Goal: Obtain resource: Acquire a specific non-purchased item like information or template

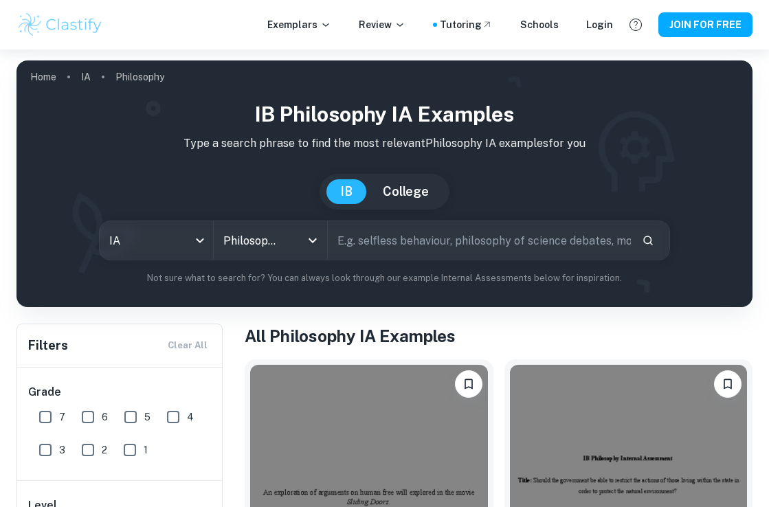
scroll to position [170, 0]
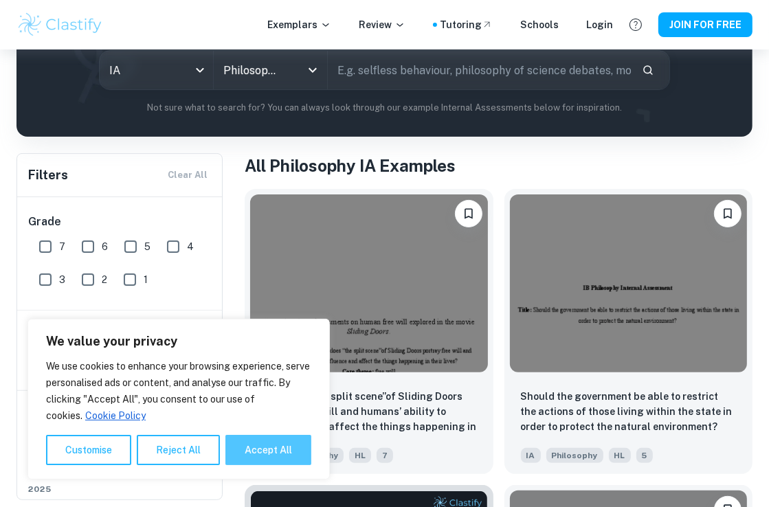
click at [281, 450] on button "Accept All" at bounding box center [268, 450] width 86 height 30
checkbox input "true"
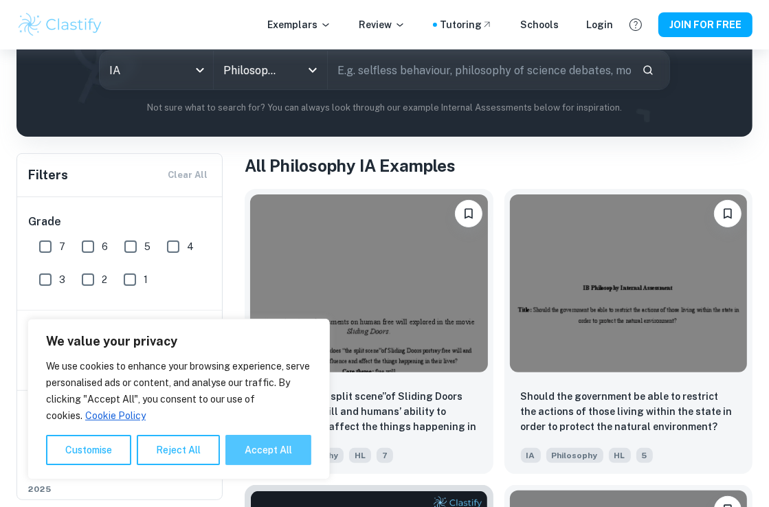
checkbox input "true"
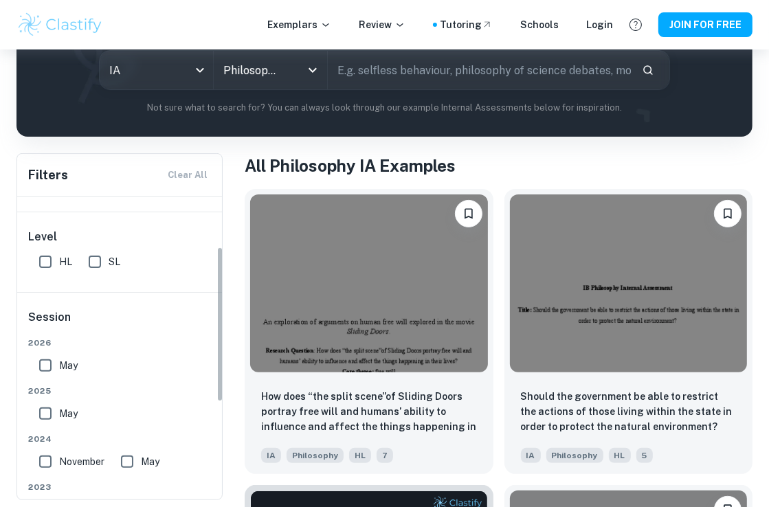
scroll to position [99, 0]
click at [41, 256] on input "HL" at bounding box center [45, 260] width 27 height 27
checkbox input "true"
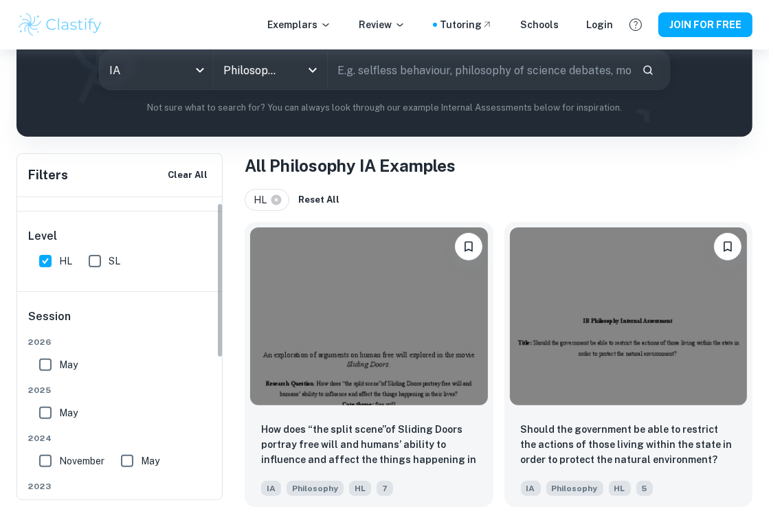
scroll to position [0, 0]
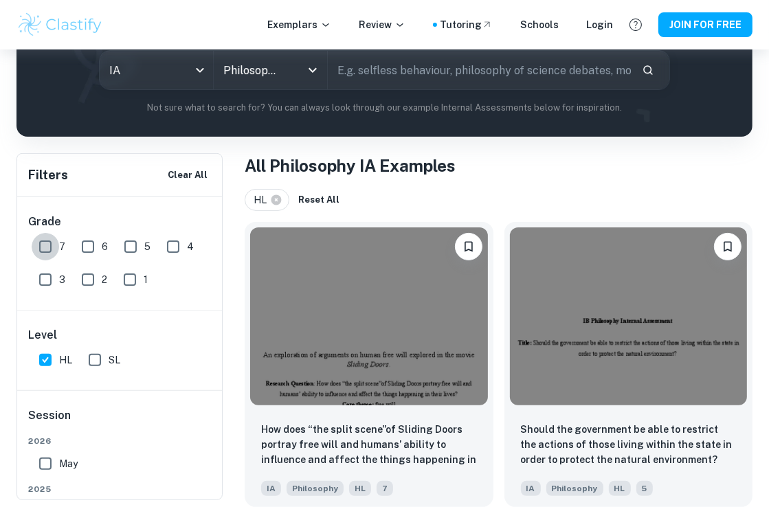
click at [44, 254] on input "7" at bounding box center [45, 246] width 27 height 27
checkbox input "true"
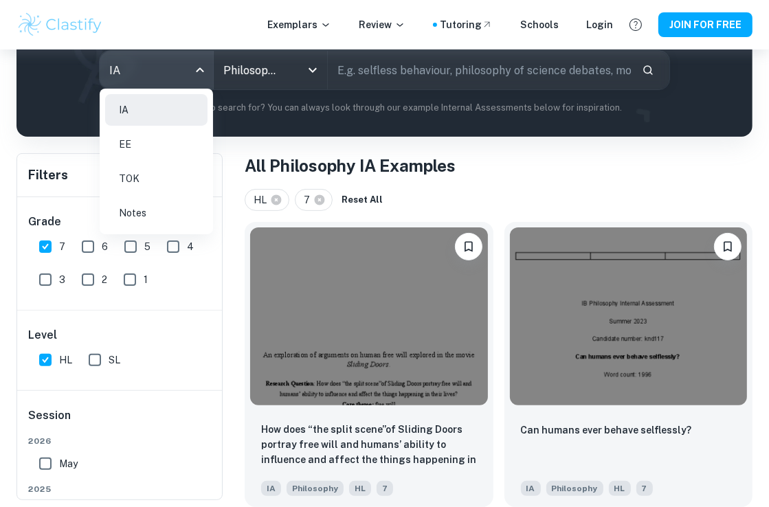
click at [193, 76] on body "We value your privacy We use cookies to enhance your browsing experience, serve…" at bounding box center [384, 132] width 769 height 507
click at [194, 76] on div at bounding box center [384, 253] width 769 height 507
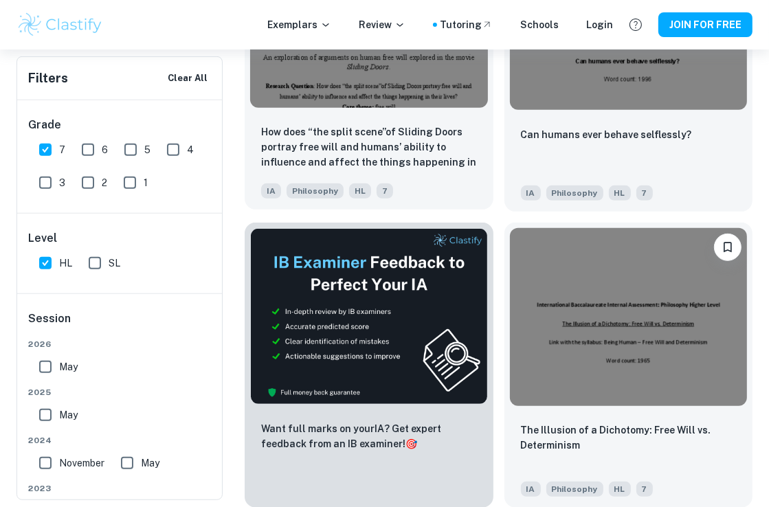
scroll to position [322, 0]
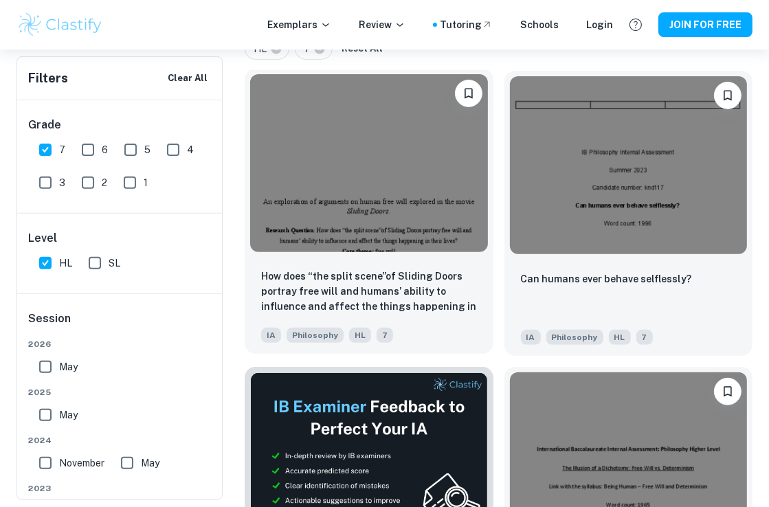
click at [407, 230] on img at bounding box center [369, 163] width 238 height 178
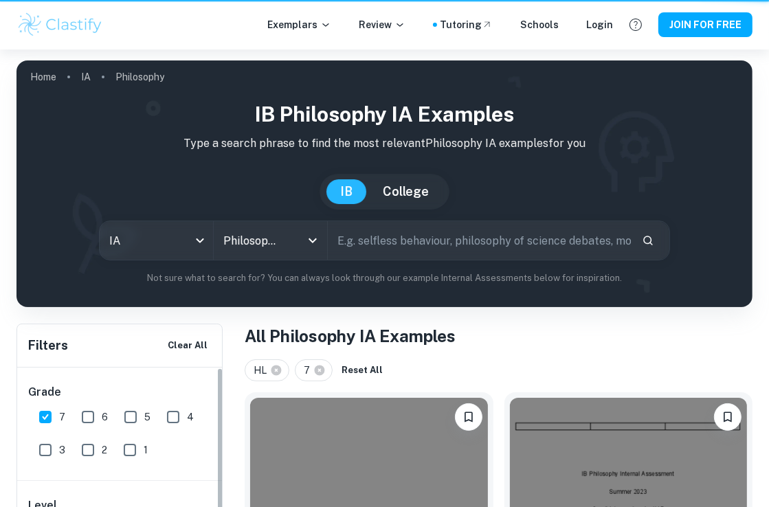
scroll to position [322, 0]
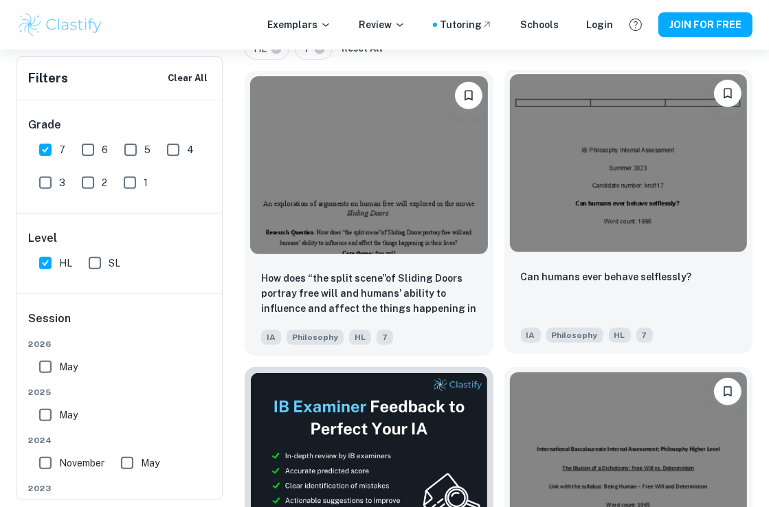
click at [635, 174] on img at bounding box center [629, 163] width 238 height 178
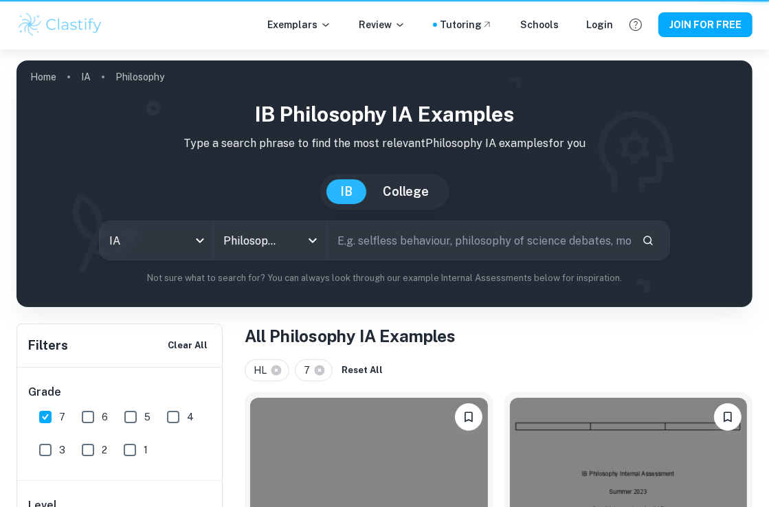
scroll to position [322, 0]
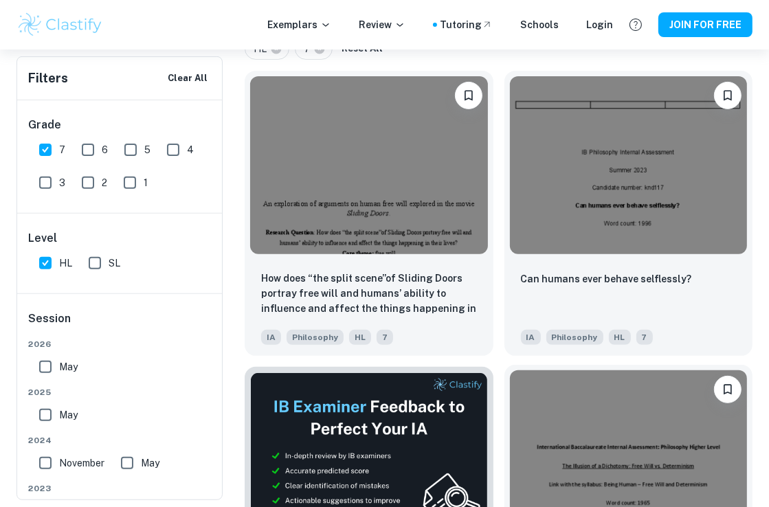
click at [585, 467] on img at bounding box center [629, 460] width 238 height 178
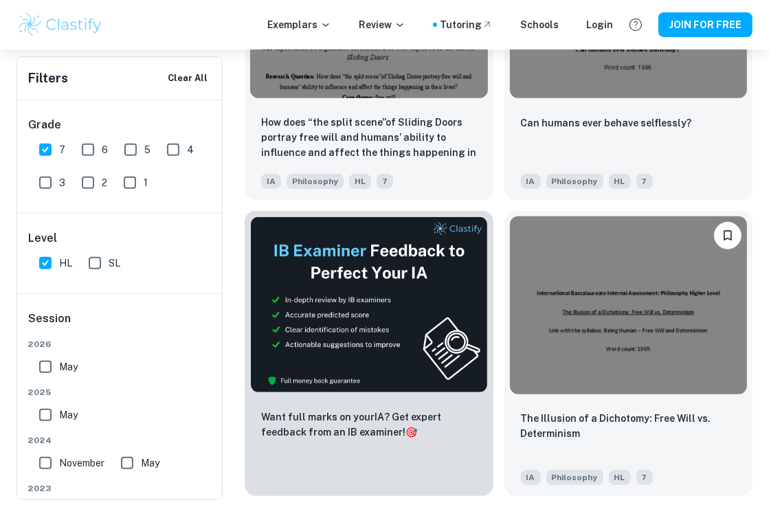
scroll to position [476, 0]
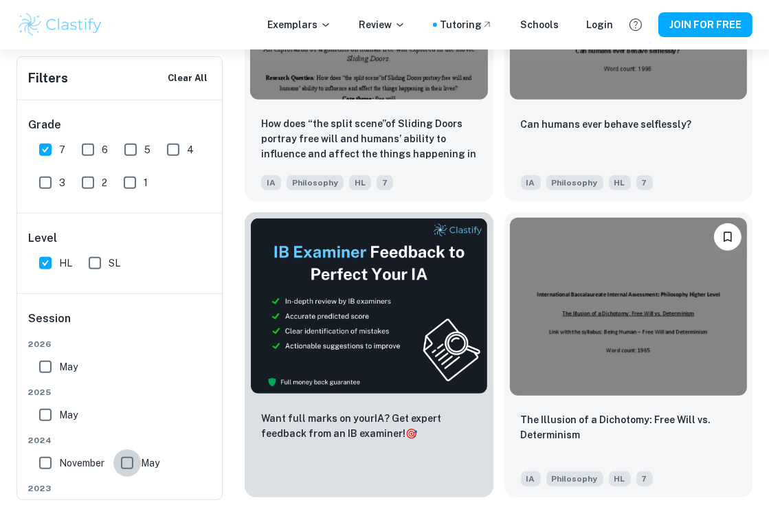
click at [131, 458] on input "May" at bounding box center [126, 463] width 27 height 27
checkbox input "true"
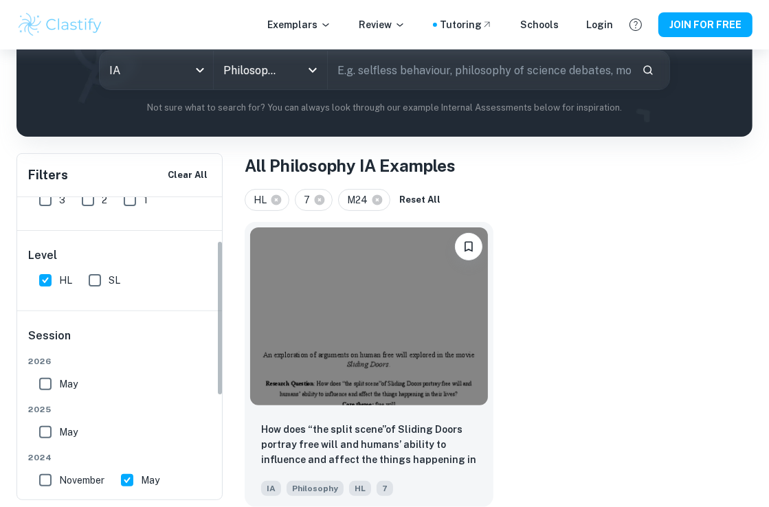
scroll to position [88, 0]
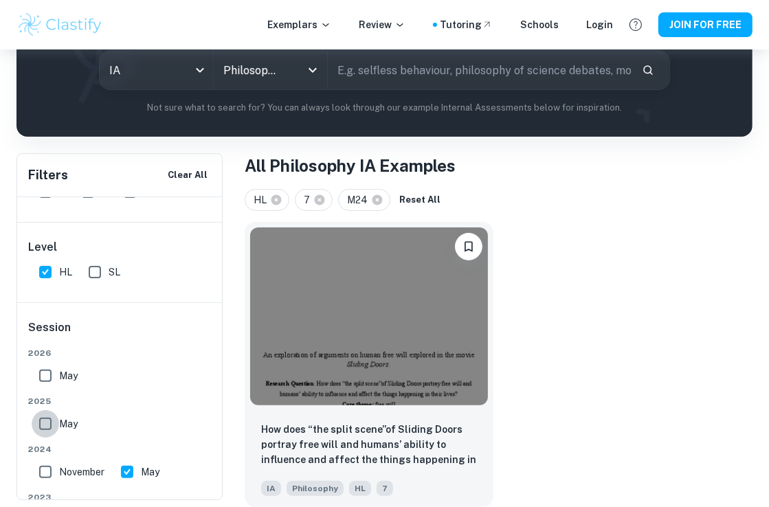
click at [49, 428] on input "May" at bounding box center [45, 423] width 27 height 27
checkbox input "true"
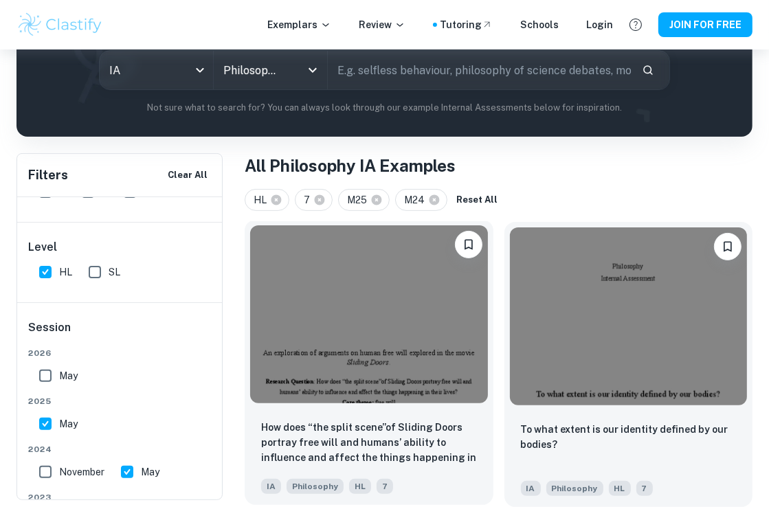
click at [407, 375] on img at bounding box center [369, 314] width 238 height 178
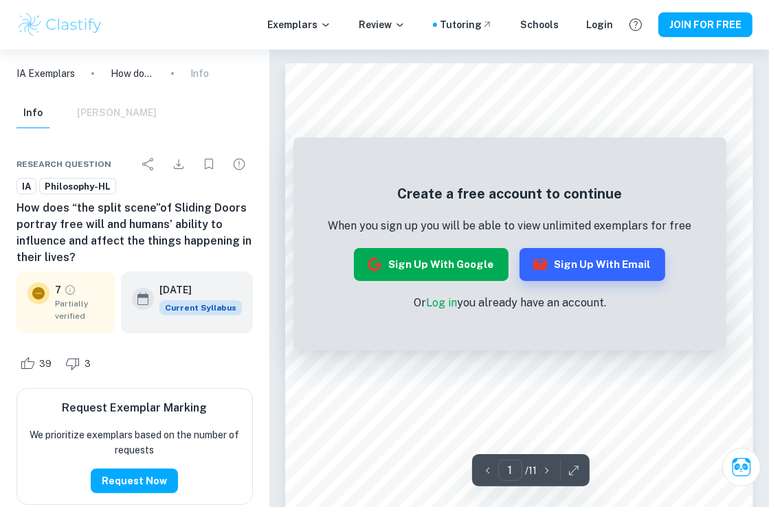
click at [459, 264] on button "Sign up with Google" at bounding box center [431, 264] width 155 height 33
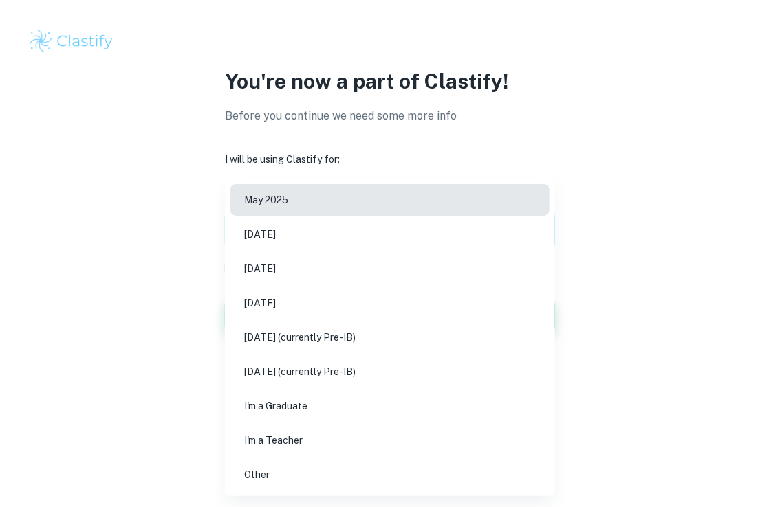
click at [404, 217] on body "We value your privacy We use cookies to enhance your browsing experience, serve…" at bounding box center [390, 253] width 780 height 507
click at [362, 339] on li "[DATE] (currently Pre-IB)" at bounding box center [389, 338] width 319 height 32
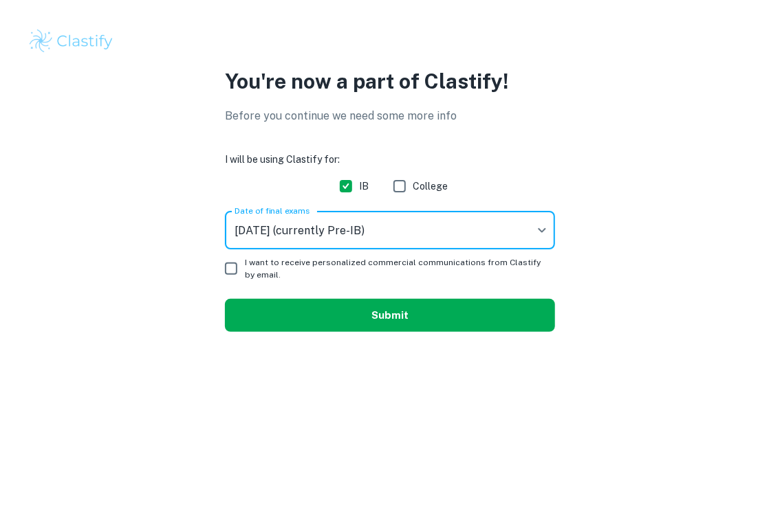
click at [291, 305] on button "Submit" at bounding box center [390, 315] width 330 height 33
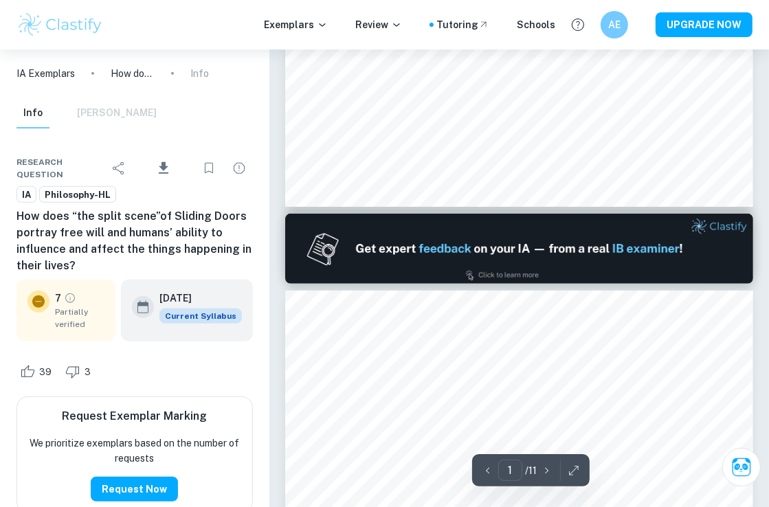
scroll to position [520, 0]
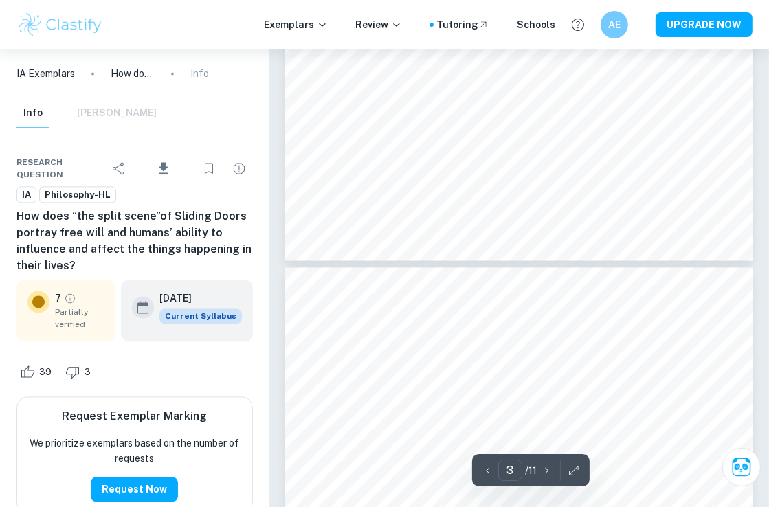
type input "4"
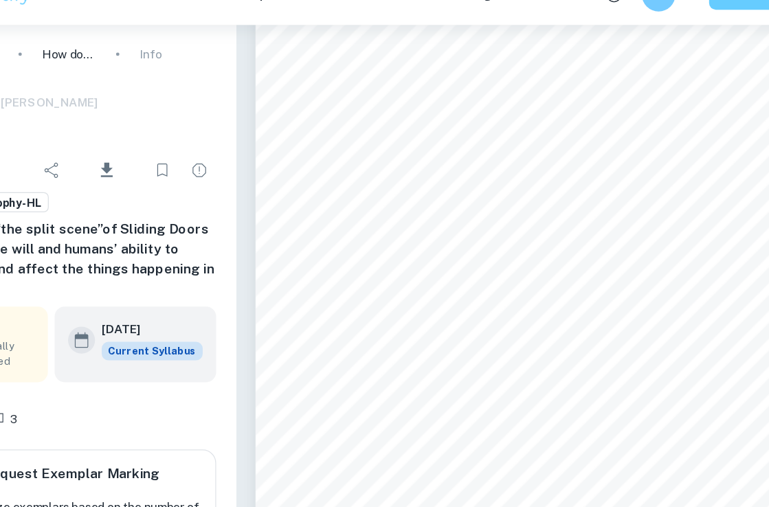
scroll to position [2188, 0]
